Goal: Information Seeking & Learning: Learn about a topic

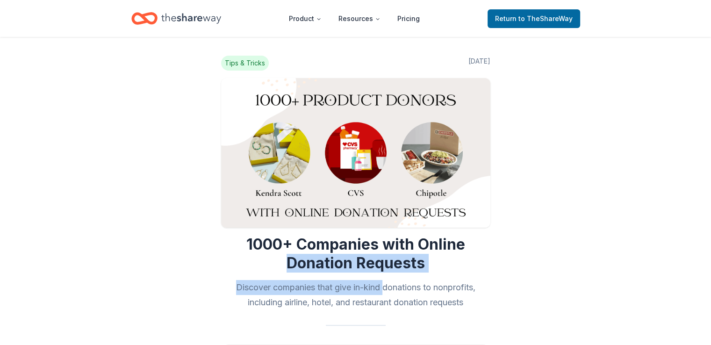
drag, startPoint x: 289, startPoint y: 257, endPoint x: 385, endPoint y: 285, distance: 100.3
click at [385, 285] on h2 "Discover companies that give in-kind donations to nonprofits, including airline…" at bounding box center [355, 295] width 269 height 30
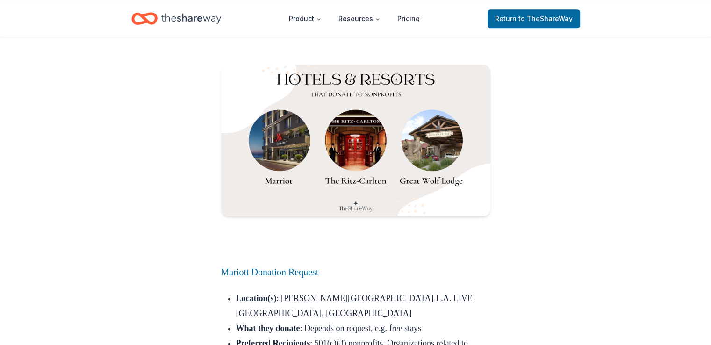
scroll to position [1497, 0]
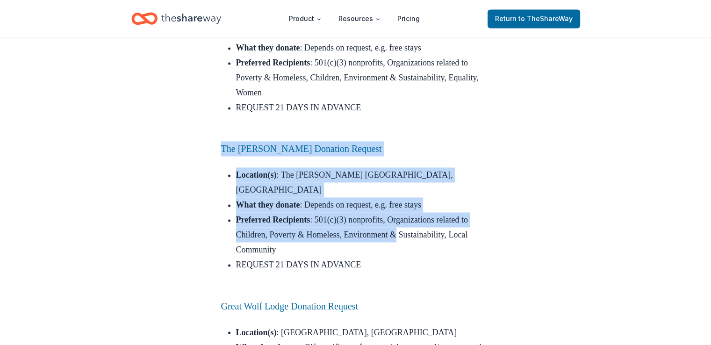
drag, startPoint x: 296, startPoint y: 133, endPoint x: 511, endPoint y: 225, distance: 234.3
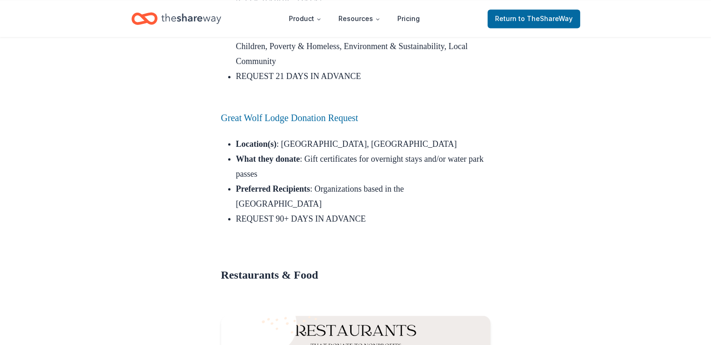
scroll to position [1637, 0]
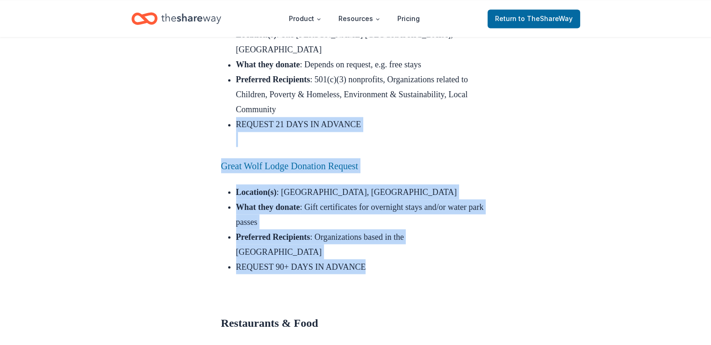
drag, startPoint x: 438, startPoint y: 234, endPoint x: 444, endPoint y: 113, distance: 121.7
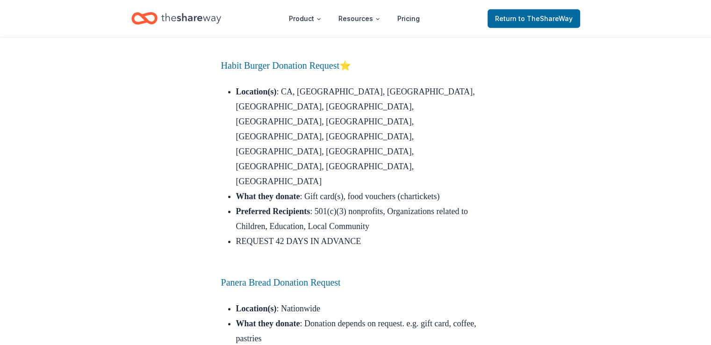
scroll to position [2900, 0]
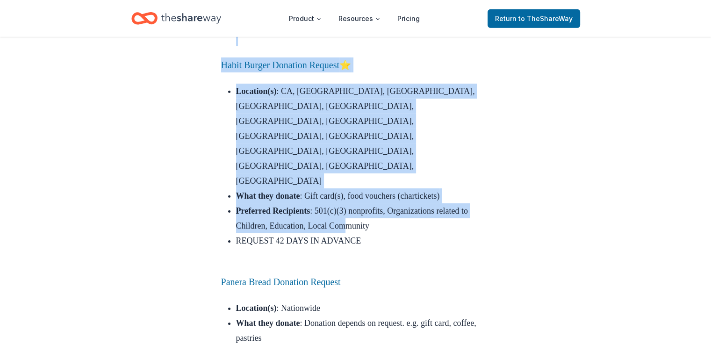
drag, startPoint x: 212, startPoint y: 92, endPoint x: 394, endPoint y: 202, distance: 212.5
click at [393, 203] on li "Preferred Recipients : 501(c)(3) nonprofits, Organizations related to Children,…" at bounding box center [363, 218] width 254 height 30
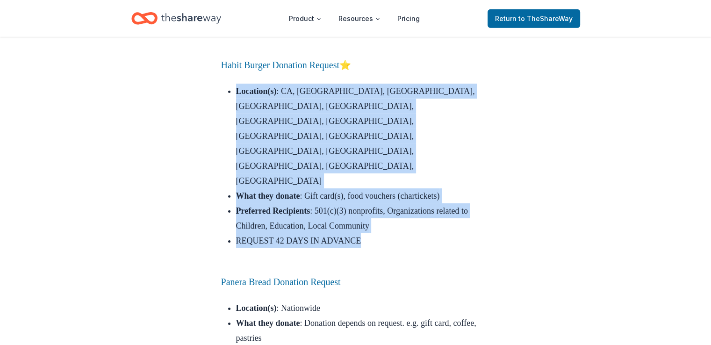
drag, startPoint x: 270, startPoint y: 177, endPoint x: 413, endPoint y: 208, distance: 146.9
click at [413, 233] on li "REQUEST 42 DAYS IN ADVANCE" at bounding box center [363, 248] width 254 height 30
drag, startPoint x: 403, startPoint y: 217, endPoint x: 111, endPoint y: 92, distance: 316.8
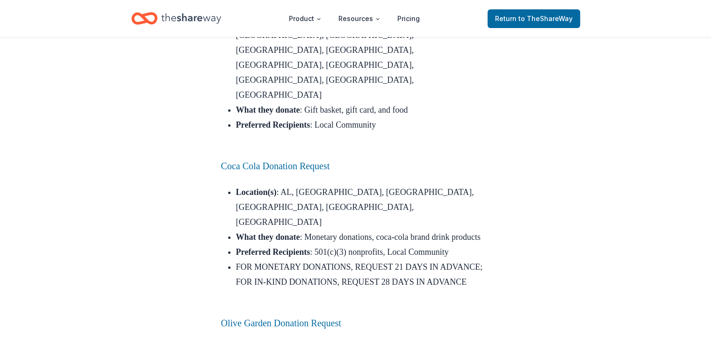
scroll to position [3461, 0]
